Goal: Navigation & Orientation: Find specific page/section

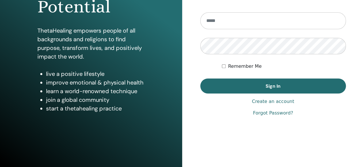
scroll to position [81, 0]
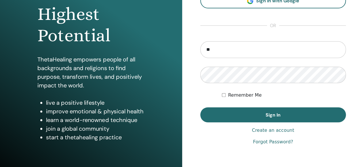
type input "*"
type input "**********"
click at [251, 96] on label "Remember Me" at bounding box center [245, 95] width 34 height 7
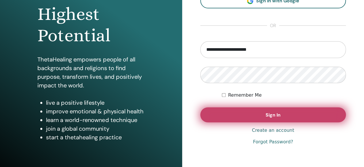
click at [260, 117] on button "Sign In" at bounding box center [273, 114] width 146 height 15
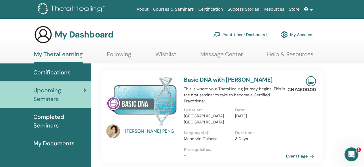
click at [47, 119] on span "Completed Seminars" at bounding box center [59, 120] width 53 height 17
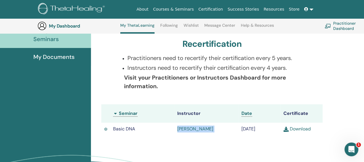
drag, startPoint x: 165, startPoint y: 129, endPoint x: 238, endPoint y: 129, distance: 73.1
click at [238, 129] on tr "Basic DNA Eugenia Yong Yung Jun March/13, 2022 Download" at bounding box center [211, 129] width 221 height 13
click at [219, 145] on div "Completed Seminars Below you can find your completed seminars. If you see missi…" at bounding box center [211, 63] width 235 height 172
drag, startPoint x: 177, startPoint y: 58, endPoint x: 207, endPoint y: 66, distance: 30.6
click at [207, 66] on ul "Practitioners need to recertify their certification every 5 years. Instructors …" at bounding box center [215, 63] width 176 height 18
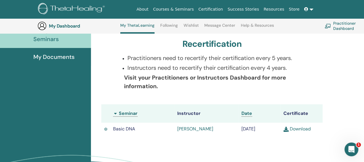
drag, startPoint x: 218, startPoint y: 58, endPoint x: 248, endPoint y: 80, distance: 38.1
click at [248, 80] on div "Practitioners need to recertify their certification every 5 years. Instructors …" at bounding box center [212, 76] width 192 height 44
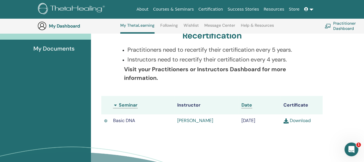
scroll to position [44, 0]
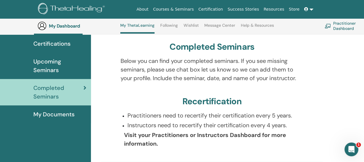
click at [274, 144] on p "Visit your Practitioners or Instructors Dashboard for more information." at bounding box center [214, 139] width 180 height 17
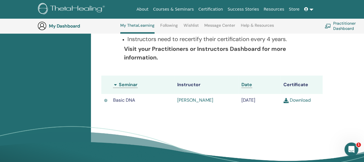
scroll to position [130, 0]
click at [295, 100] on link "Download" at bounding box center [296, 100] width 27 height 6
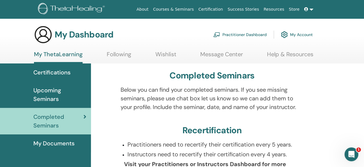
scroll to position [0, 0]
click at [54, 96] on span "Upcoming Seminars" at bounding box center [59, 94] width 53 height 17
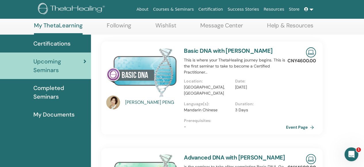
click at [133, 101] on div "FAYE PENG" at bounding box center [151, 102] width 53 height 7
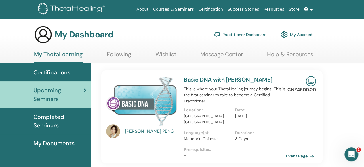
click at [116, 130] on img at bounding box center [113, 131] width 14 height 14
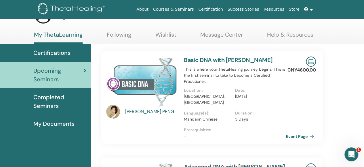
scroll to position [29, 0]
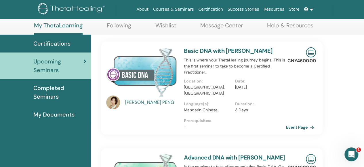
click at [132, 103] on div "FAYE PENG" at bounding box center [151, 102] width 53 height 7
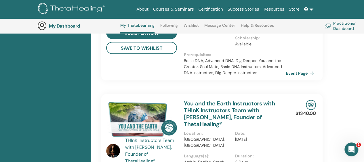
scroll to position [817, 0]
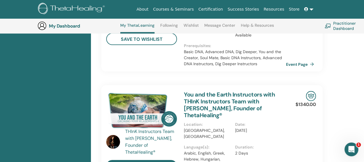
click at [113, 135] on img at bounding box center [113, 142] width 14 height 14
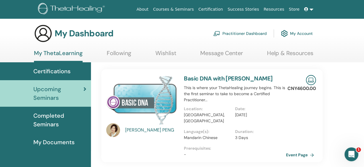
scroll to position [0, 0]
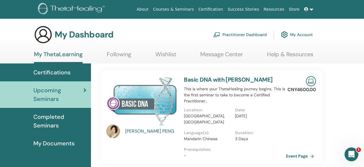
click at [57, 125] on span "Completed Seminars" at bounding box center [59, 120] width 53 height 17
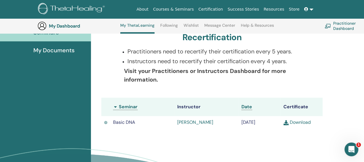
scroll to position [130, 0]
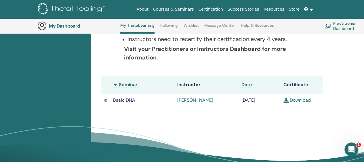
click at [194, 100] on link "[PERSON_NAME]" at bounding box center [195, 100] width 36 height 6
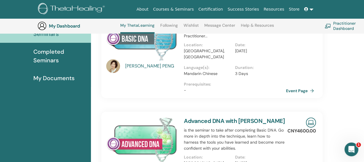
scroll to position [159, 0]
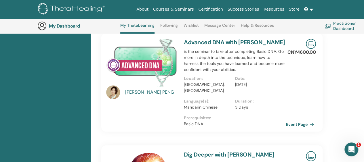
drag, startPoint x: 136, startPoint y: 87, endPoint x: 44, endPoint y: 95, distance: 92.4
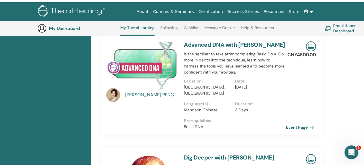
scroll to position [0, 0]
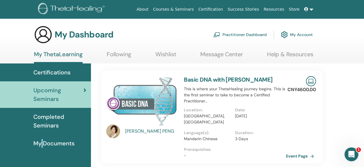
click at [236, 34] on link "Practitioner Dashboard" at bounding box center [240, 34] width 54 height 13
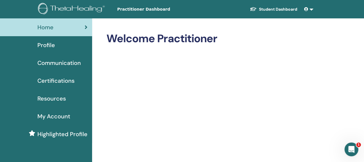
click at [85, 27] on icon at bounding box center [86, 27] width 3 height 6
click at [312, 9] on link at bounding box center [309, 9] width 14 height 11
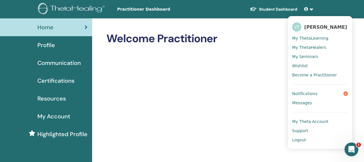
click at [308, 49] on span "My ThetaHealers" at bounding box center [309, 47] width 34 height 5
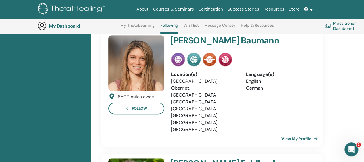
scroll to position [101, 0]
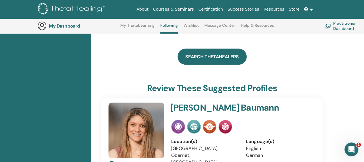
click at [230, 61] on link "Search ThetaHealers" at bounding box center [212, 57] width 69 height 16
